Goal: Information Seeking & Learning: Learn about a topic

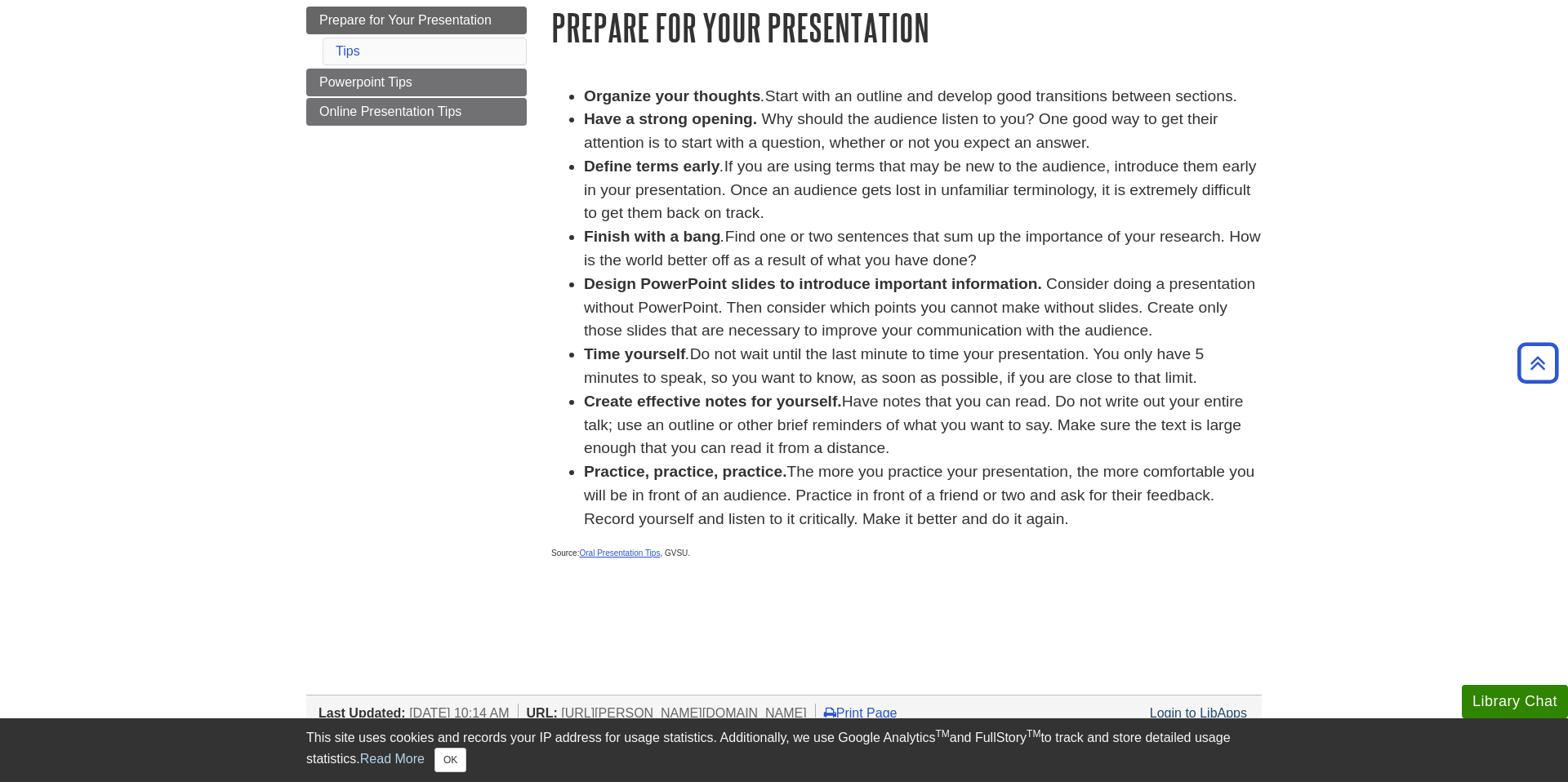
scroll to position [72, 0]
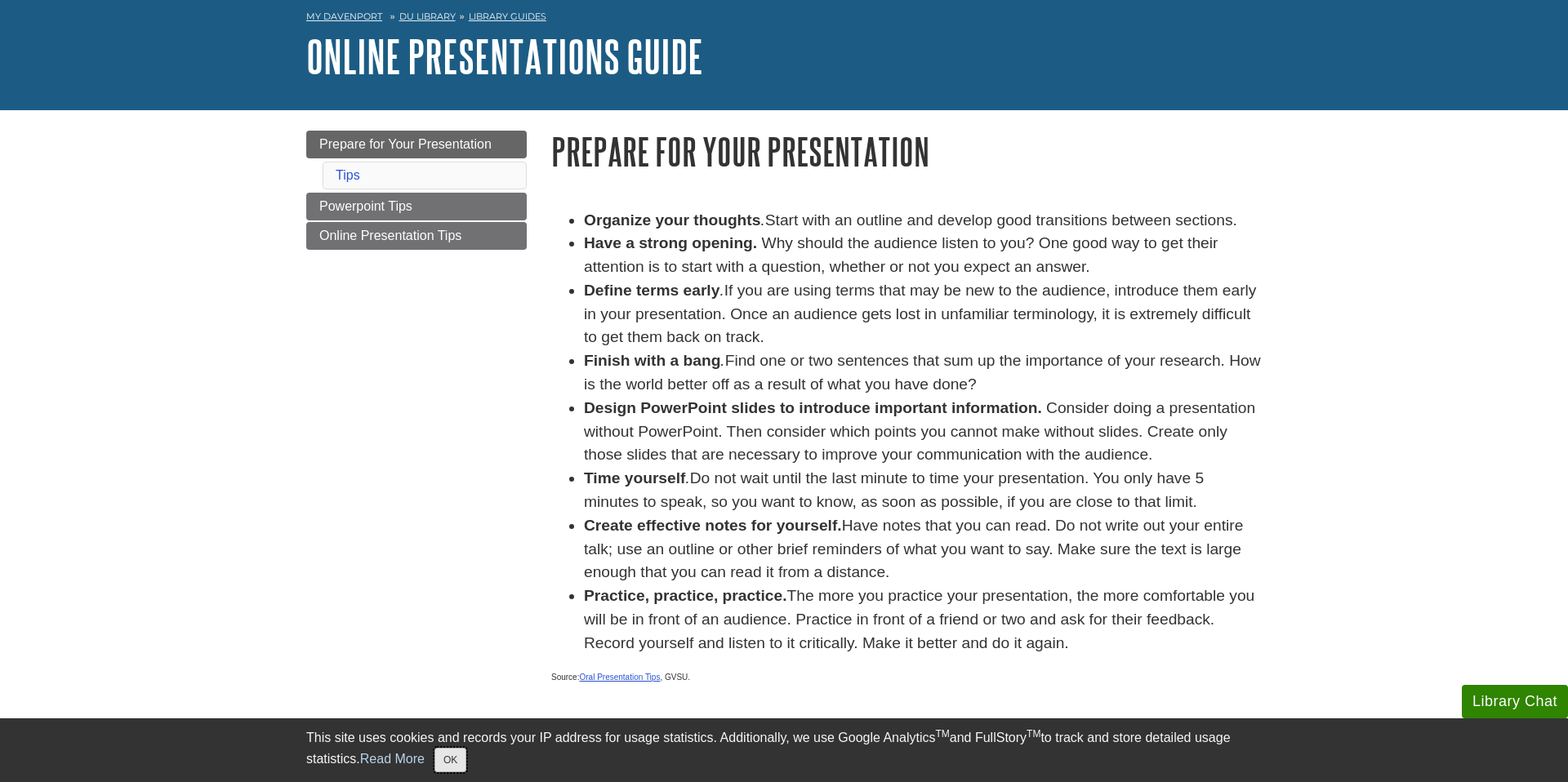
click at [462, 762] on button "OK" at bounding box center [451, 760] width 32 height 24
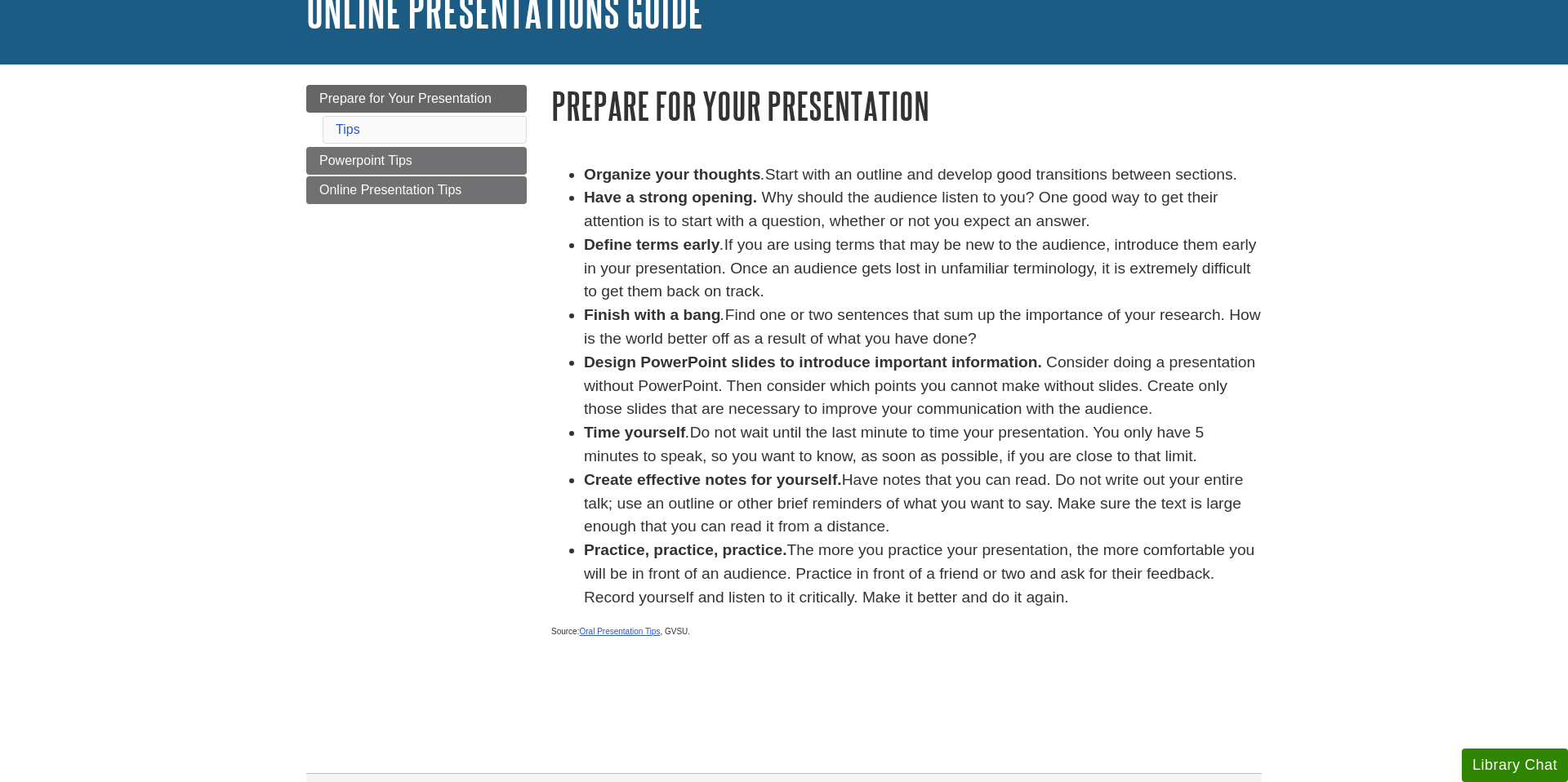
scroll to position [123, 0]
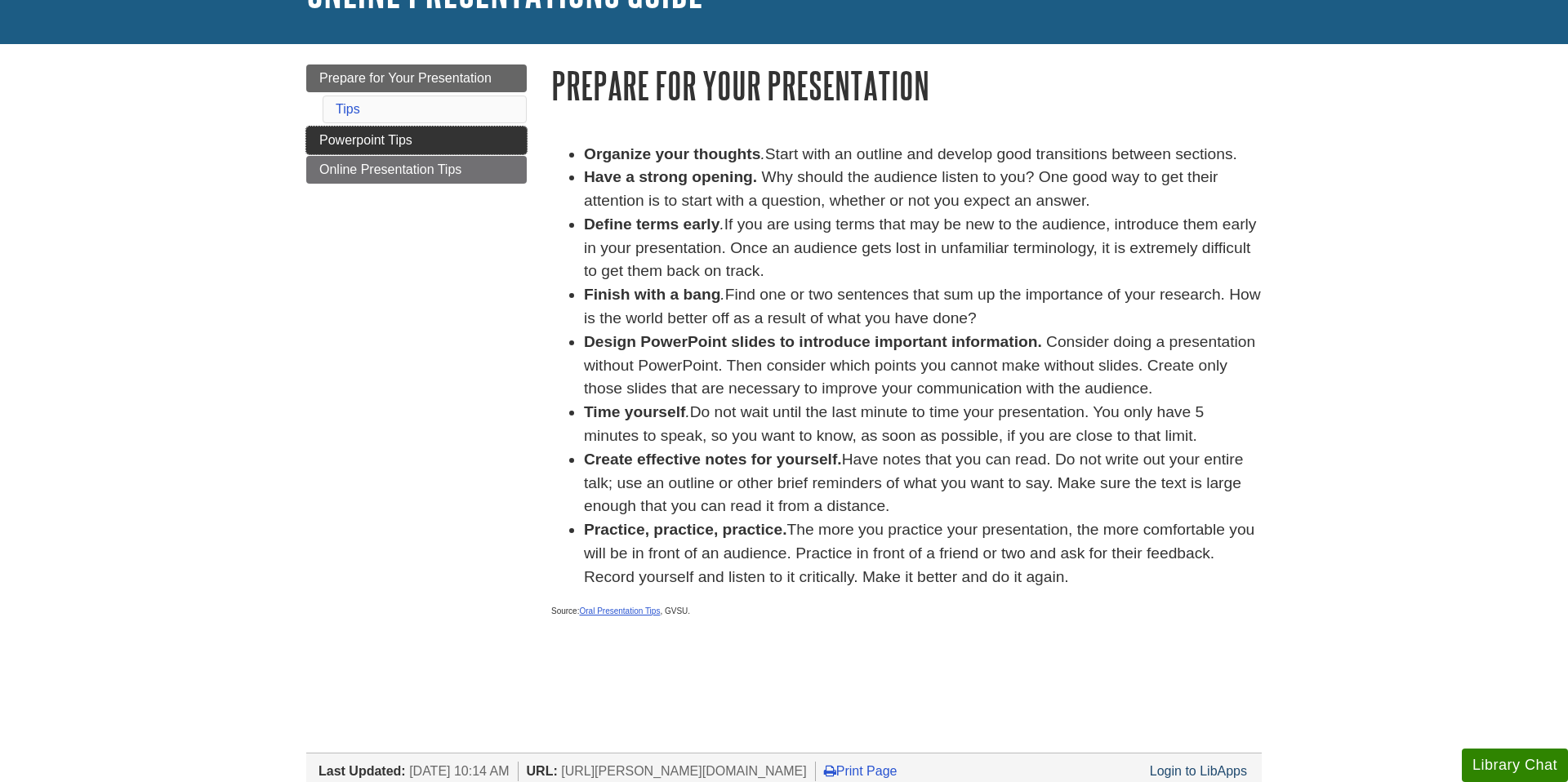
click at [487, 149] on link "Powerpoint Tips" at bounding box center [416, 141] width 221 height 27
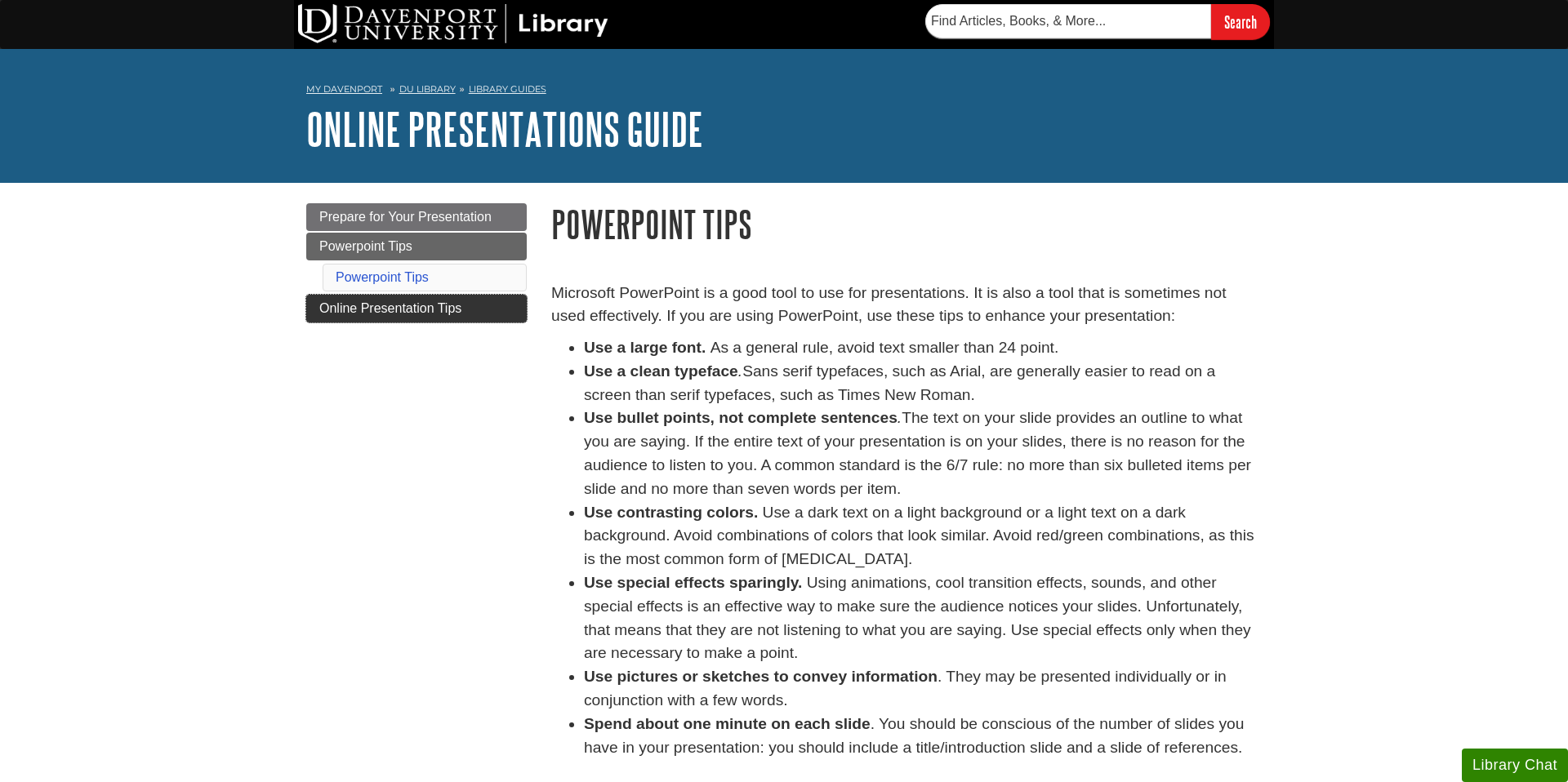
click at [419, 311] on span "Online Presentation Tips" at bounding box center [390, 308] width 142 height 14
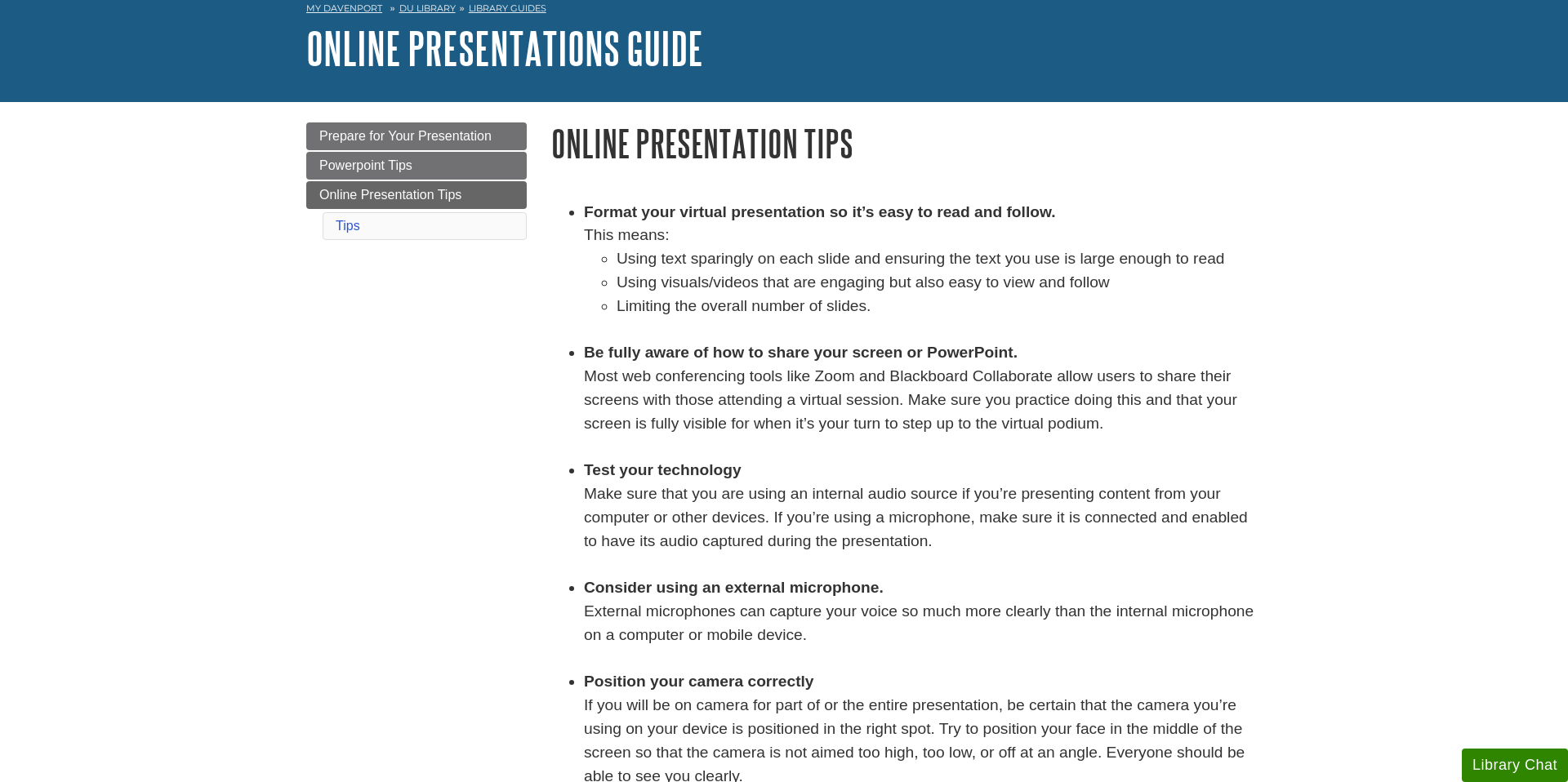
scroll to position [82, 0]
click at [403, 233] on li "Tips" at bounding box center [424, 225] width 204 height 27
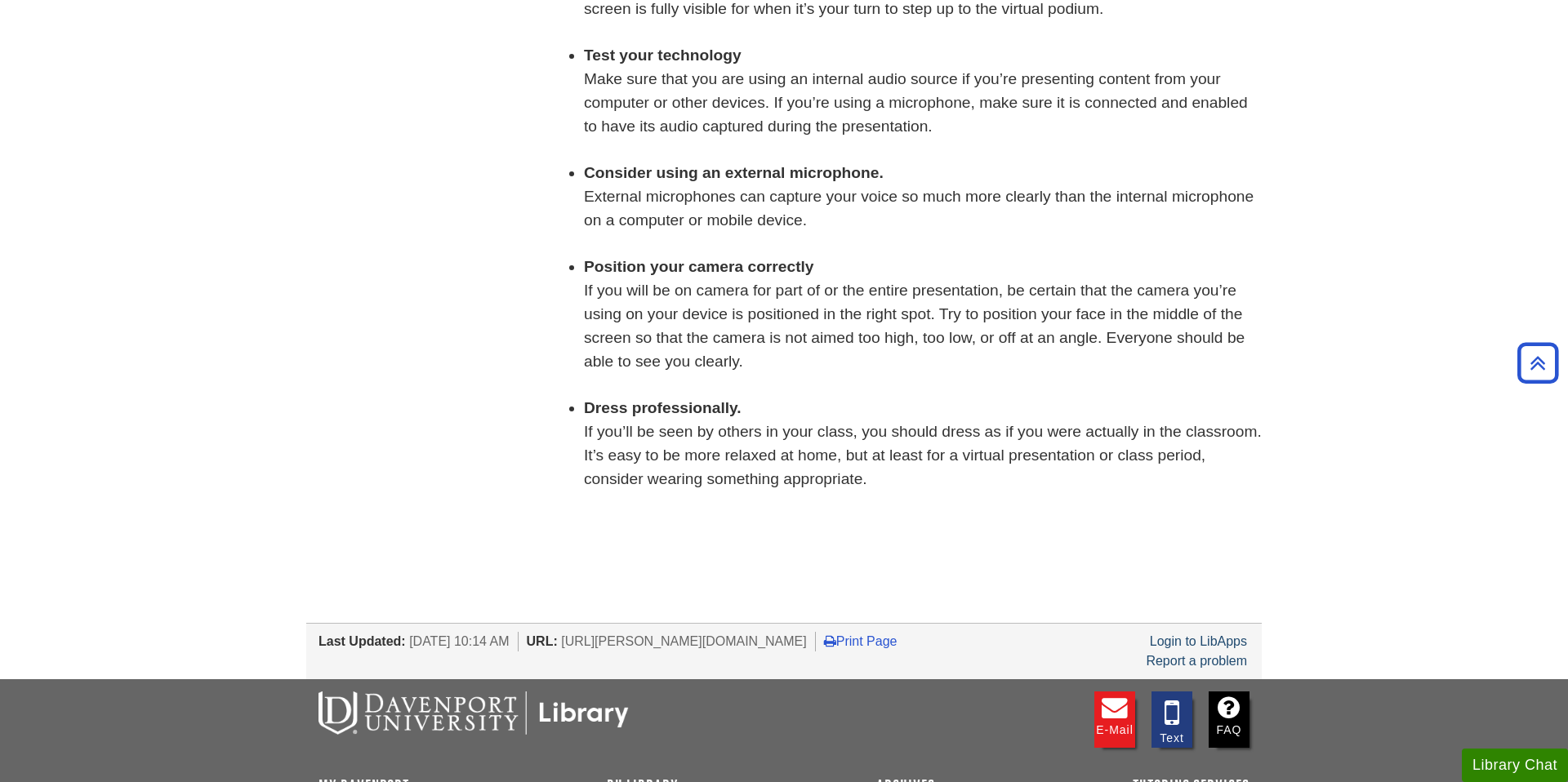
scroll to position [0, 0]
